Goal: Information Seeking & Learning: Check status

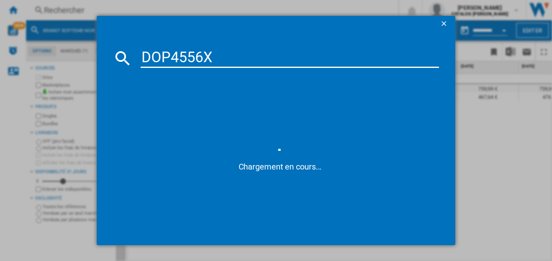
scroll to position [0, 82]
type input "DOP4556X"
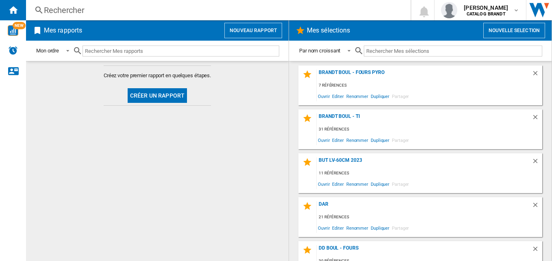
click at [113, 5] on div "Rechercher" at bounding box center [216, 9] width 345 height 11
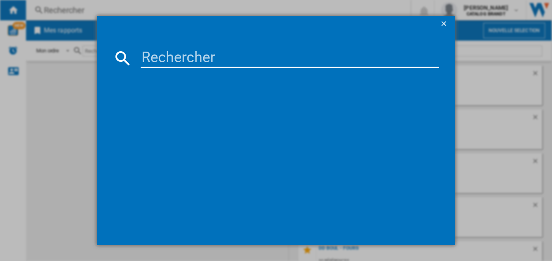
click at [210, 60] on input at bounding box center [290, 57] width 299 height 19
paste input "DOP4556X"
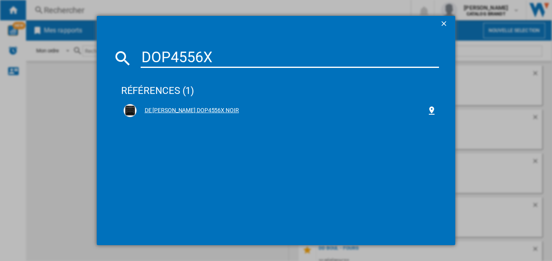
type input "DOP4556X"
click at [208, 106] on div "DE [PERSON_NAME] DOP4556X NOIR" at bounding box center [281, 110] width 290 height 8
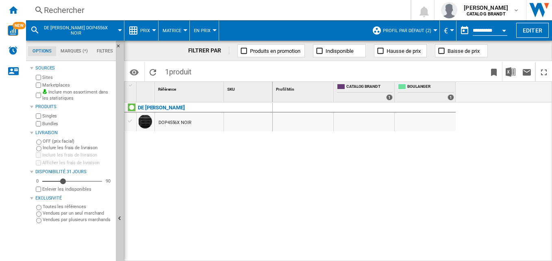
click at [58, 82] on label "Marketplaces" at bounding box center [77, 85] width 70 height 6
click at [143, 30] on span "Prix" at bounding box center [145, 30] width 10 height 5
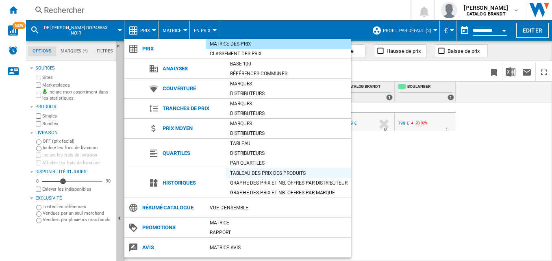
click at [284, 172] on div "Tableau des prix des produits" at bounding box center [288, 173] width 125 height 8
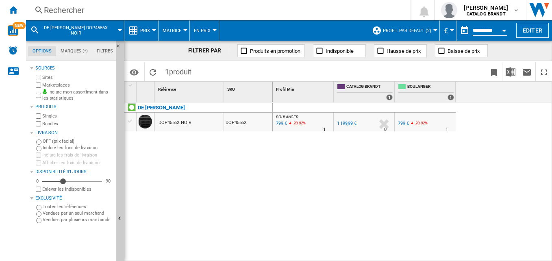
click at [397, 34] on button "Profil par défaut (2)" at bounding box center [409, 30] width 52 height 20
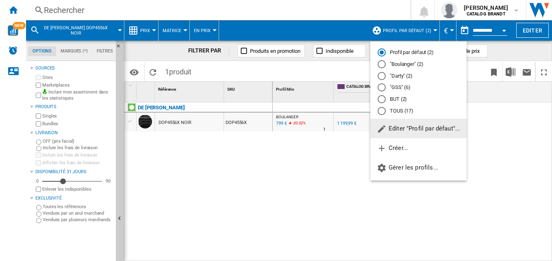
click at [157, 31] on md-backdrop at bounding box center [276, 130] width 552 height 261
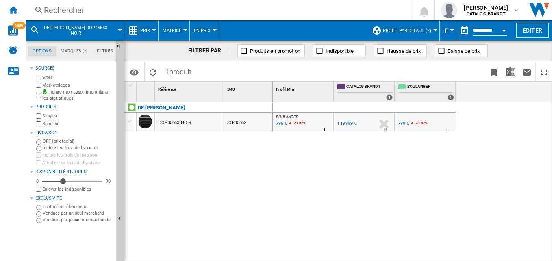
click at [147, 31] on span "Prix" at bounding box center [145, 30] width 10 height 5
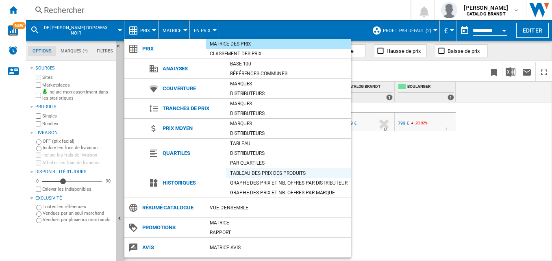
click at [276, 172] on div "Tableau des prix des produits" at bounding box center [288, 173] width 125 height 8
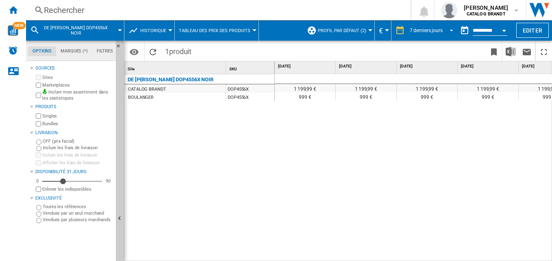
click at [419, 33] on md-select-value "7 derniers jours" at bounding box center [433, 30] width 48 height 12
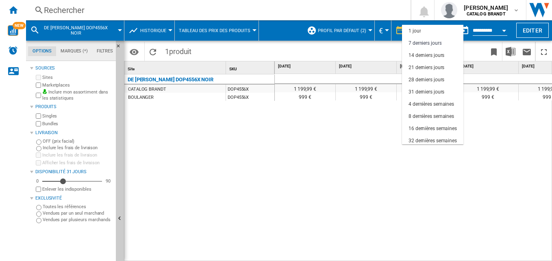
scroll to position [51, 0]
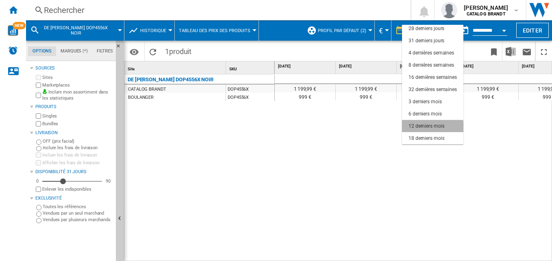
click at [430, 129] on div "12 derniers mois" at bounding box center [426, 126] width 36 height 7
